Goal: Task Accomplishment & Management: Complete application form

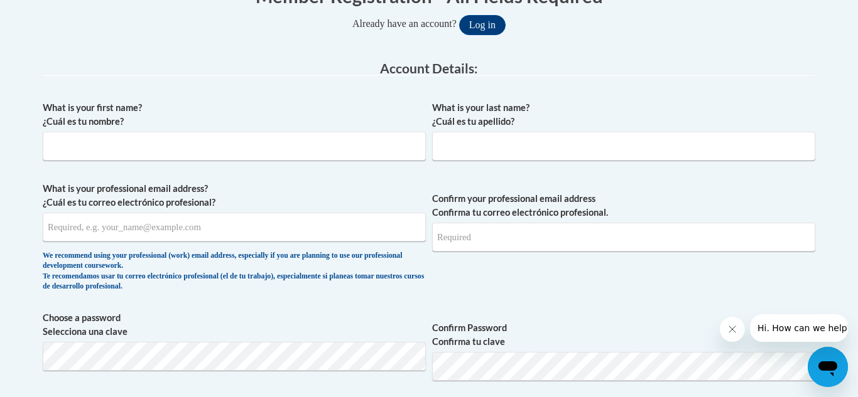
scroll to position [296, 0]
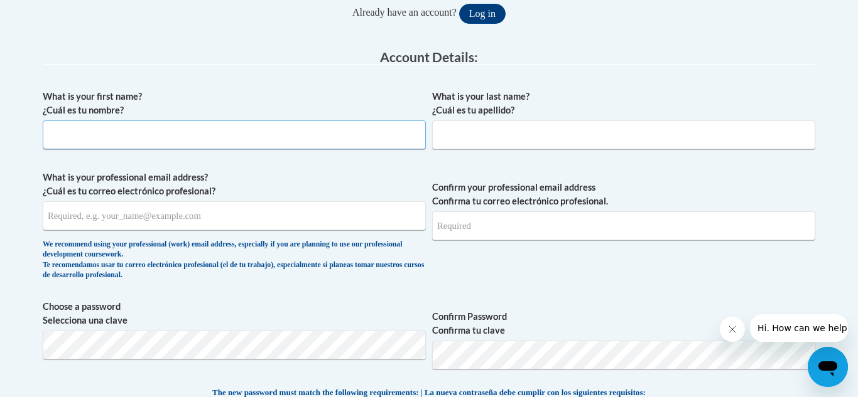
click at [252, 141] on input "What is your first name? ¿Cuál es tu nombre?" at bounding box center [234, 135] width 383 height 29
type input "[PERSON_NAME]"
click at [443, 142] on input "What is your last name? ¿Cuál es tu apellido?" at bounding box center [623, 135] width 383 height 29
type input "[PERSON_NAME]"
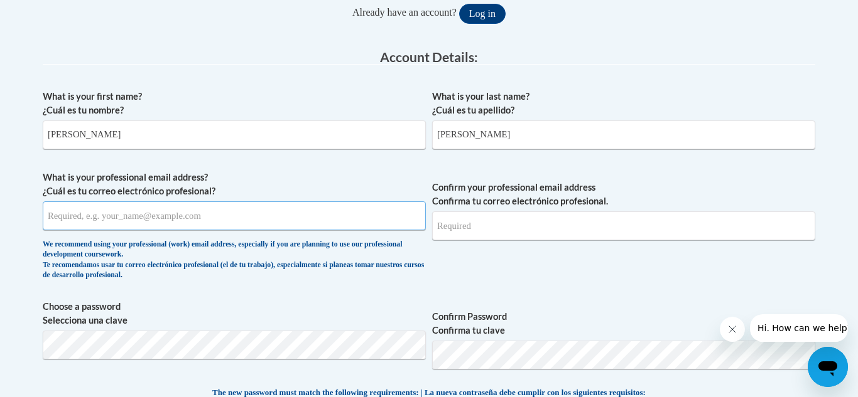
click at [195, 218] on input "What is your professional email address? ¿Cuál es tu correo electrónico profesi…" at bounding box center [234, 216] width 383 height 29
type input "[EMAIL_ADDRESS][PERSON_NAME][DOMAIN_NAME]"
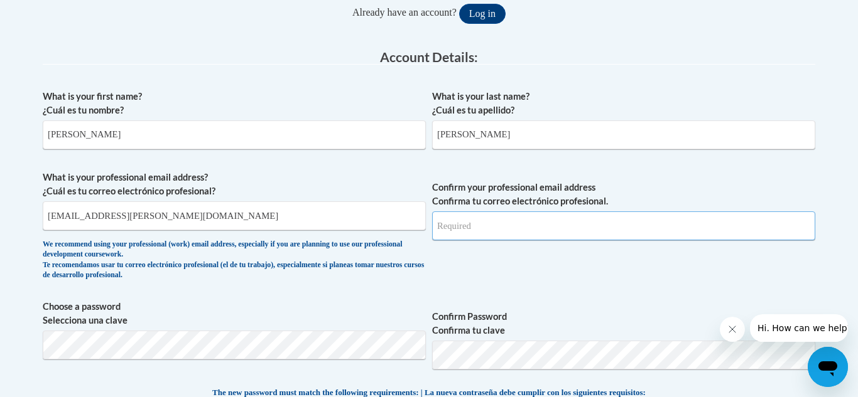
click at [460, 220] on input "Confirm your professional email address Confirma tu correo electrónico profesio…" at bounding box center [623, 226] width 383 height 29
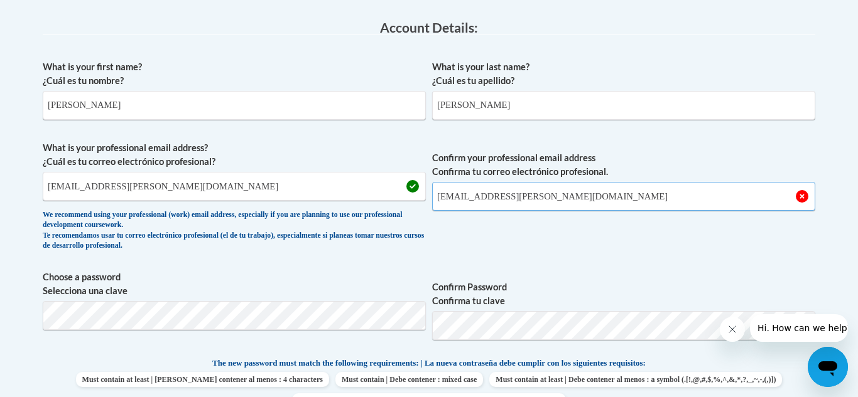
scroll to position [327, 0]
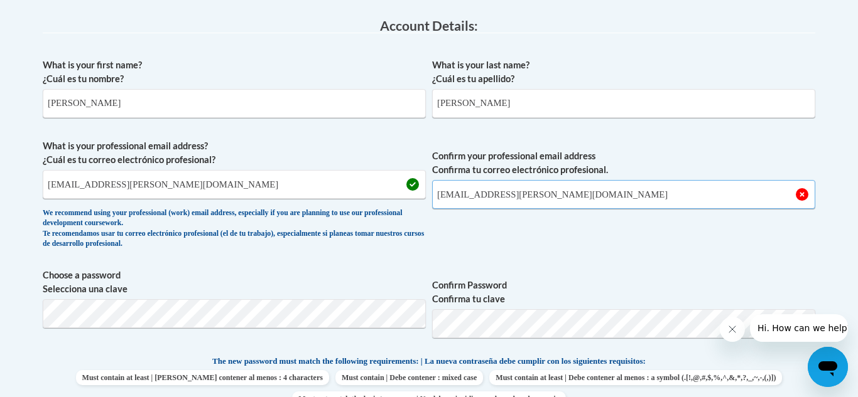
type input "[EMAIL_ADDRESS][PERSON_NAME][DOMAIN_NAME]"
click at [526, 247] on span "Confirm your professional email address Confirma tu correo electrónico profesio…" at bounding box center [623, 197] width 383 height 116
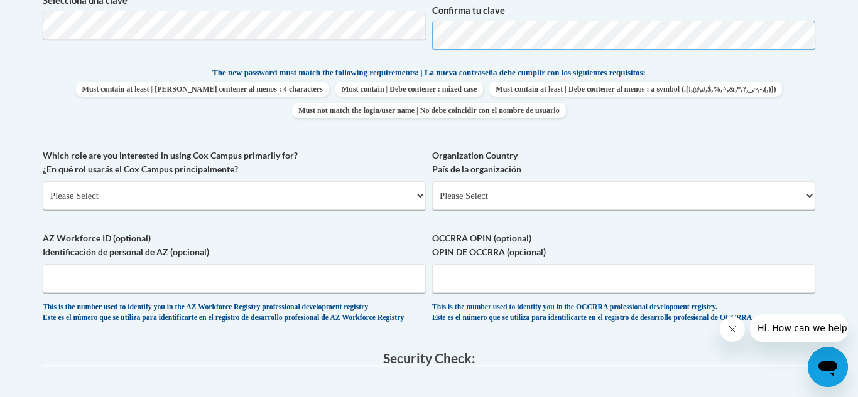
scroll to position [619, 0]
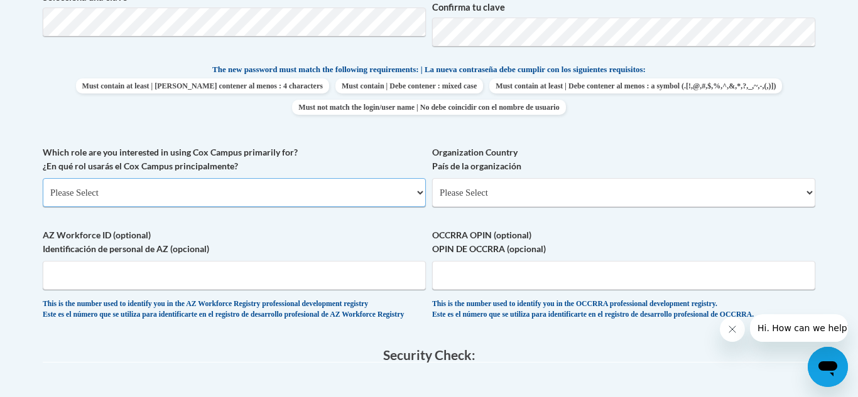
click at [274, 189] on select "Please Select College/University | Colegio/Universidad Community/Nonprofit Part…" at bounding box center [234, 192] width 383 height 29
select select "fbf2d438-af2f-41f8-98f1-81c410e29de3"
click at [43, 178] on select "Please Select College/University | Colegio/Universidad Community/Nonprofit Part…" at bounding box center [234, 192] width 383 height 29
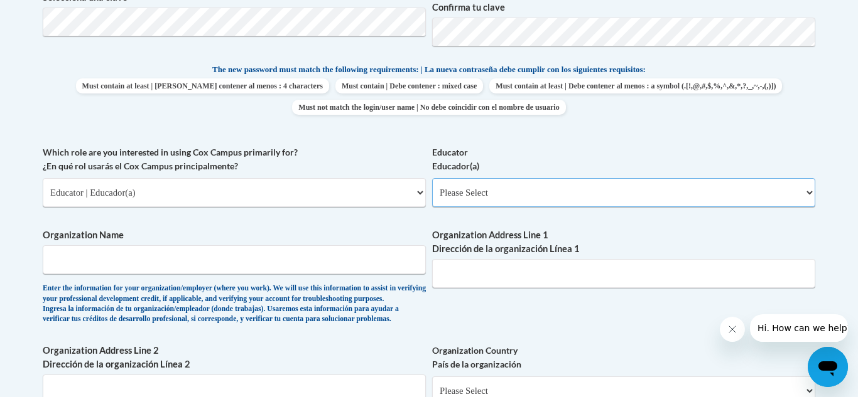
click at [450, 202] on select "Please Select Early Learning/Daycare Teacher/Family Home Care Provider | Maestr…" at bounding box center [623, 192] width 383 height 29
select select "d5fdb05a-b36c-4d60-97fa-9afceda7e903"
click at [432, 178] on select "Please Select Early Learning/Daycare Teacher/Family Home Care Provider | Maestr…" at bounding box center [623, 192] width 383 height 29
click at [297, 263] on input "Organization Name" at bounding box center [234, 259] width 383 height 29
type input "[PERSON_NAME] Local Schools"
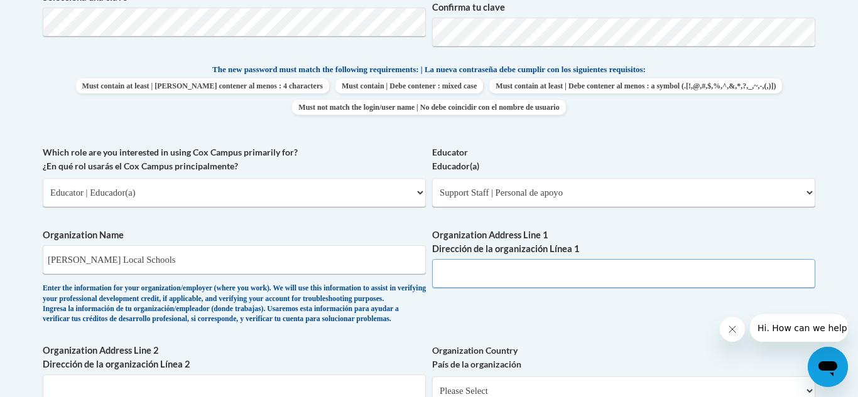
click at [473, 272] on input "Organization Address Line 1 Dirección de la organización Línea 1" at bounding box center [623, 273] width 383 height 29
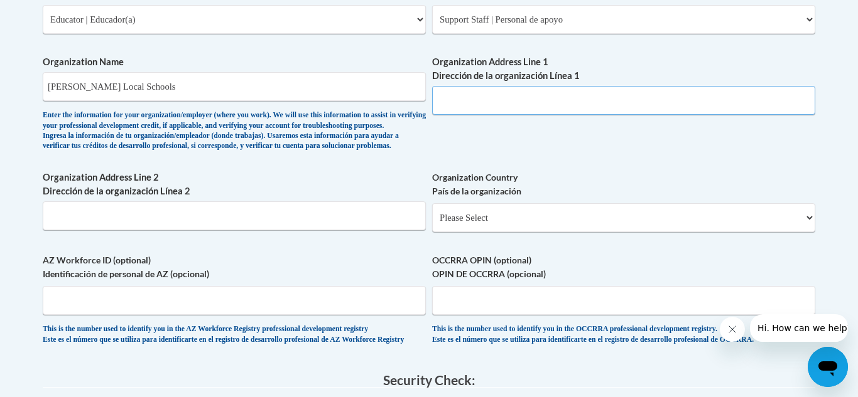
scroll to position [831, 0]
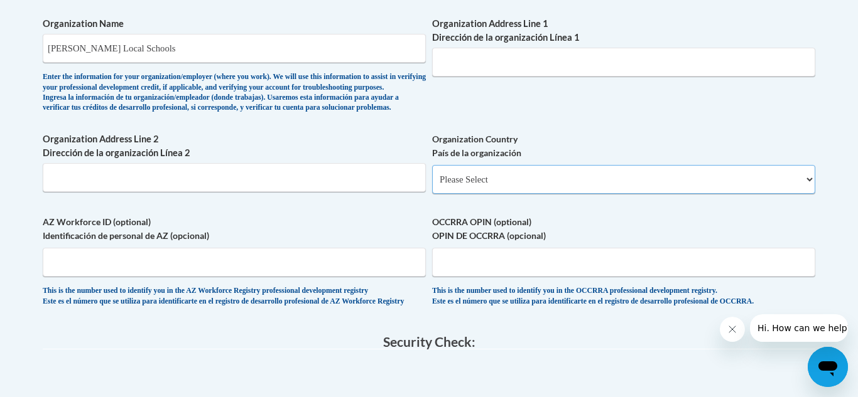
click at [464, 194] on select "Please Select [GEOGRAPHIC_DATA] | [GEOGRAPHIC_DATA] Outside of [GEOGRAPHIC_DATA…" at bounding box center [623, 179] width 383 height 29
select select "ad49bcad-a171-4b2e-b99c-48b446064914"
click at [432, 185] on select "Please Select [GEOGRAPHIC_DATA] | [GEOGRAPHIC_DATA] Outside of [GEOGRAPHIC_DATA…" at bounding box center [623, 179] width 383 height 29
select select
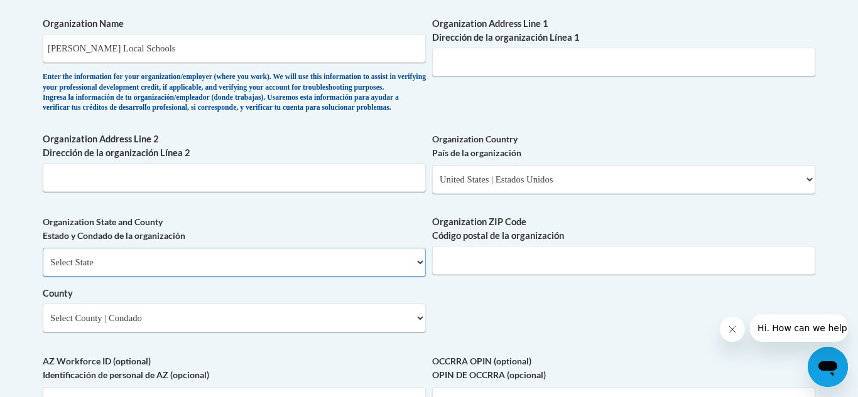
click at [285, 277] on select "Select State [US_STATE] [US_STATE] [US_STATE] [US_STATE] [US_STATE] [US_STATE] …" at bounding box center [234, 262] width 383 height 29
select select "[US_STATE]"
click at [43, 269] on select "Select State [US_STATE] [US_STATE] [US_STATE] [US_STATE] [US_STATE] [US_STATE] …" at bounding box center [234, 262] width 383 height 29
click at [107, 333] on select "County" at bounding box center [234, 318] width 383 height 29
select select "[GEOGRAPHIC_DATA]"
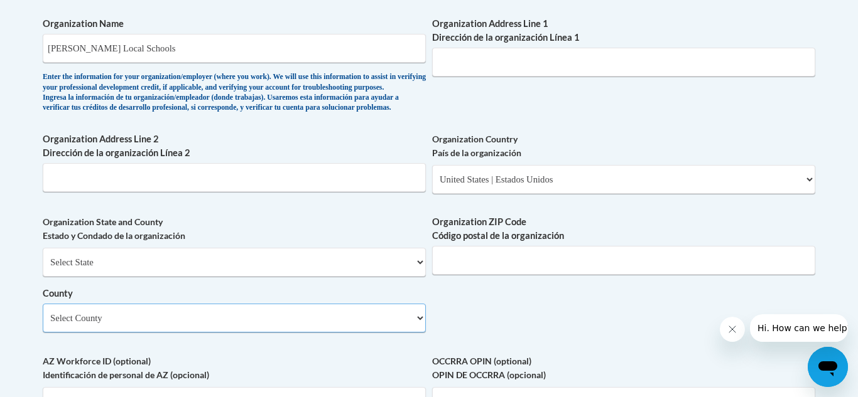
click at [43, 325] on select "Select County [PERSON_NAME][GEOGRAPHIC_DATA] [GEOGRAPHIC_DATA] [GEOGRAPHIC_DATA…" at bounding box center [234, 318] width 383 height 29
